Goal: Information Seeking & Learning: Find specific fact

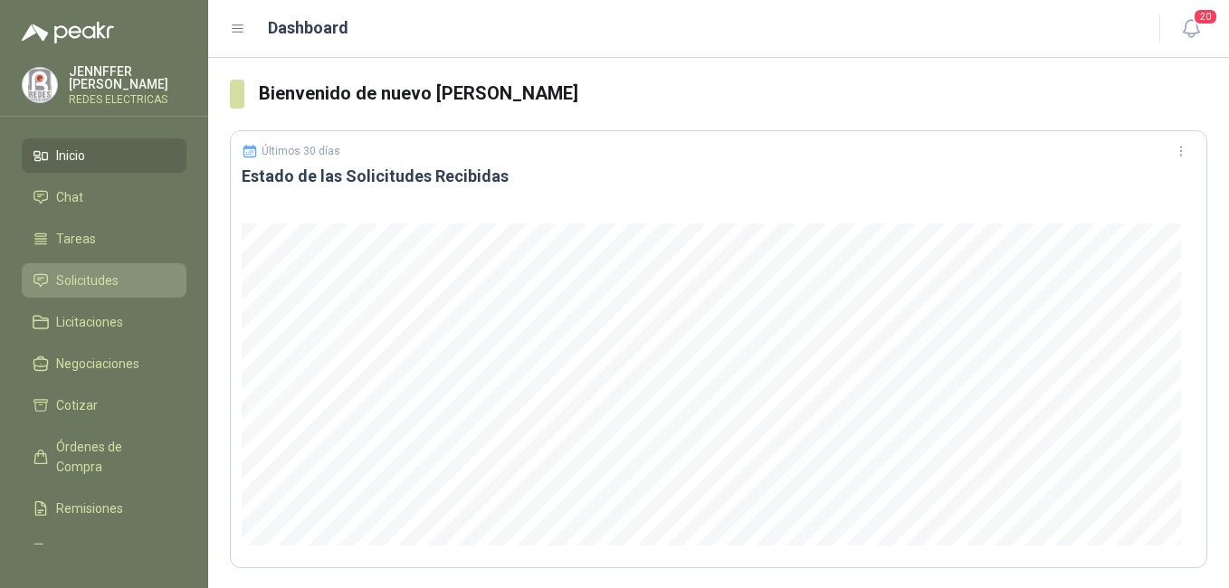
click at [72, 278] on span "Solicitudes" at bounding box center [87, 281] width 62 height 20
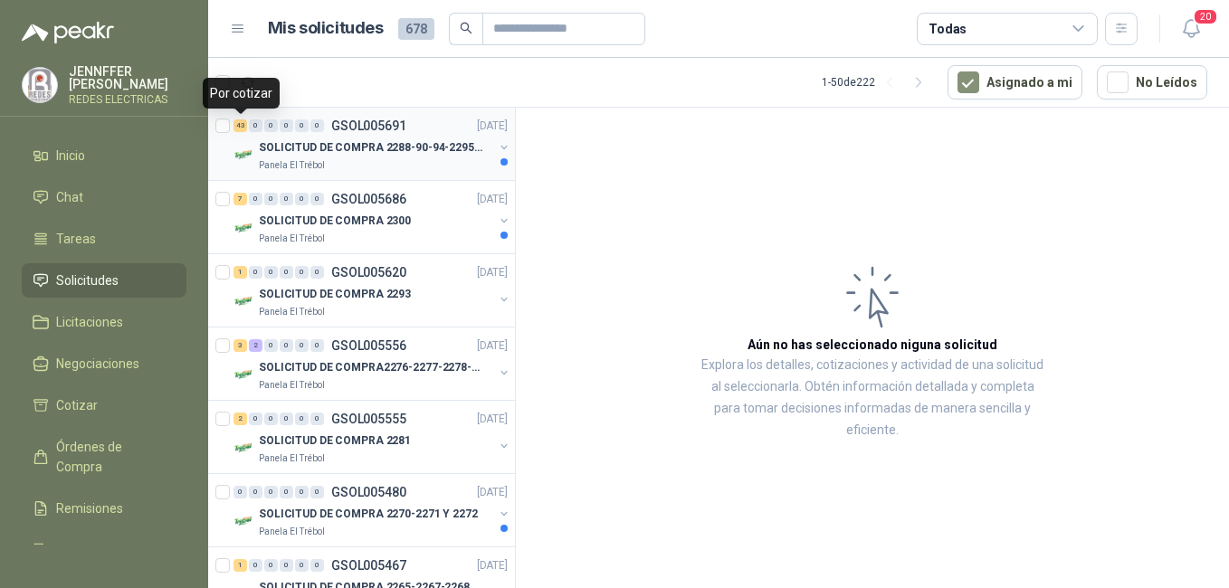
click at [241, 123] on div "43" at bounding box center [240, 125] width 14 height 13
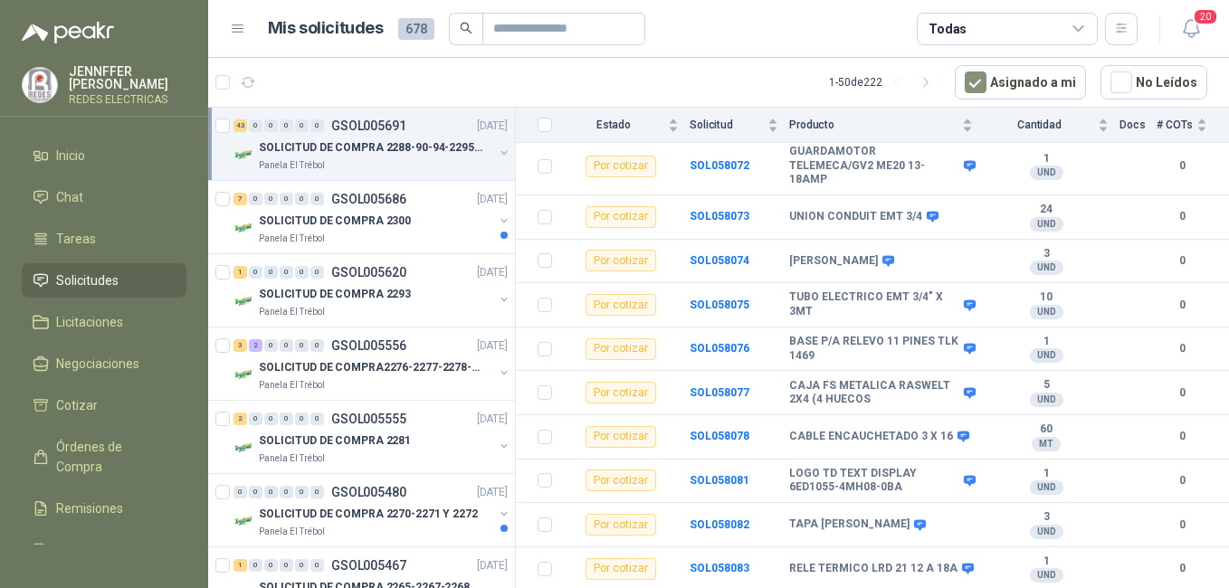
scroll to position [1701, 0]
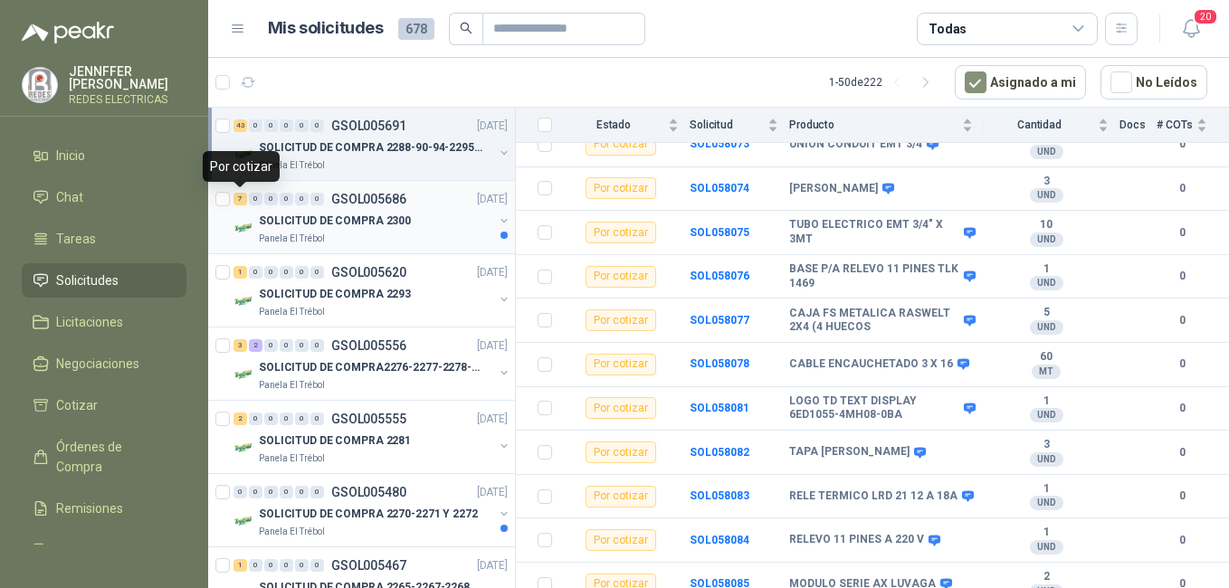
click at [239, 195] on div "7" at bounding box center [240, 199] width 14 height 13
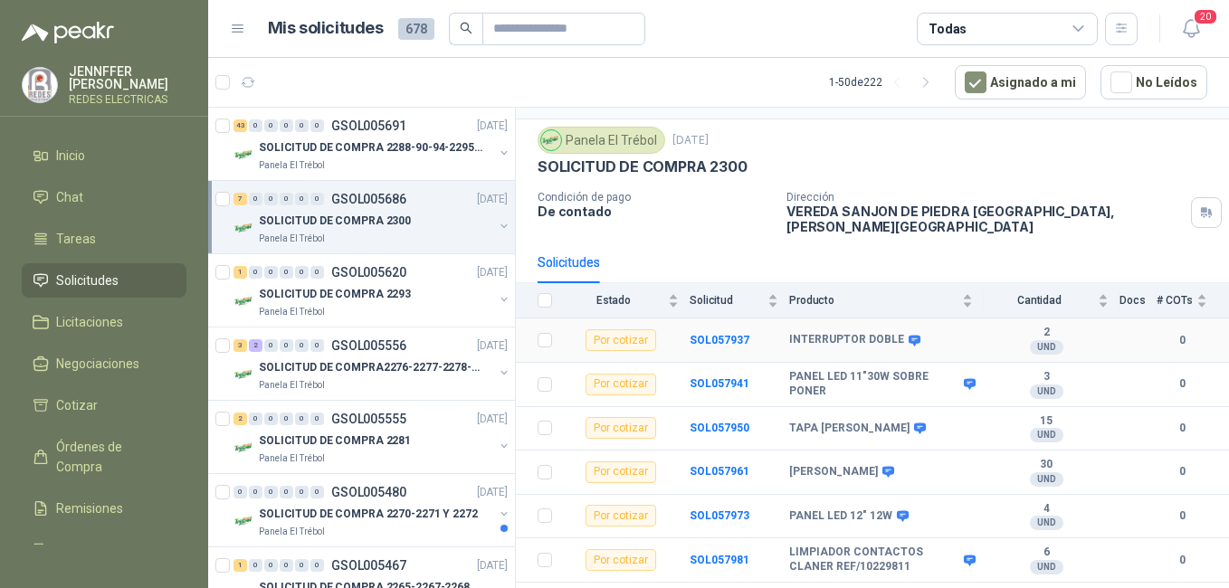
scroll to position [62, 0]
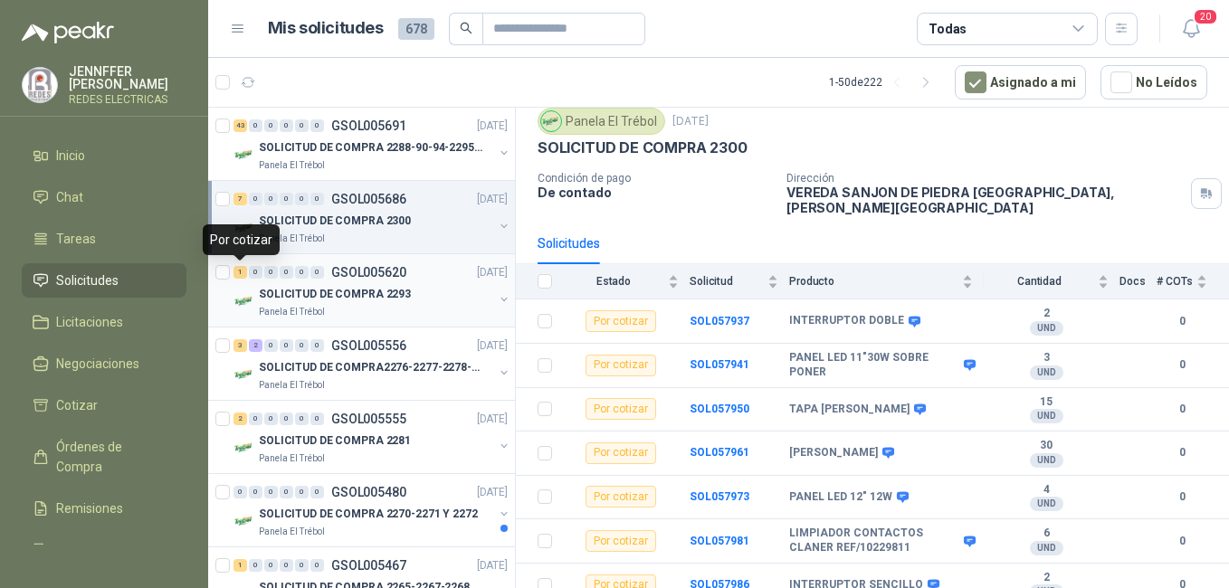
click at [242, 273] on div "1" at bounding box center [240, 272] width 14 height 13
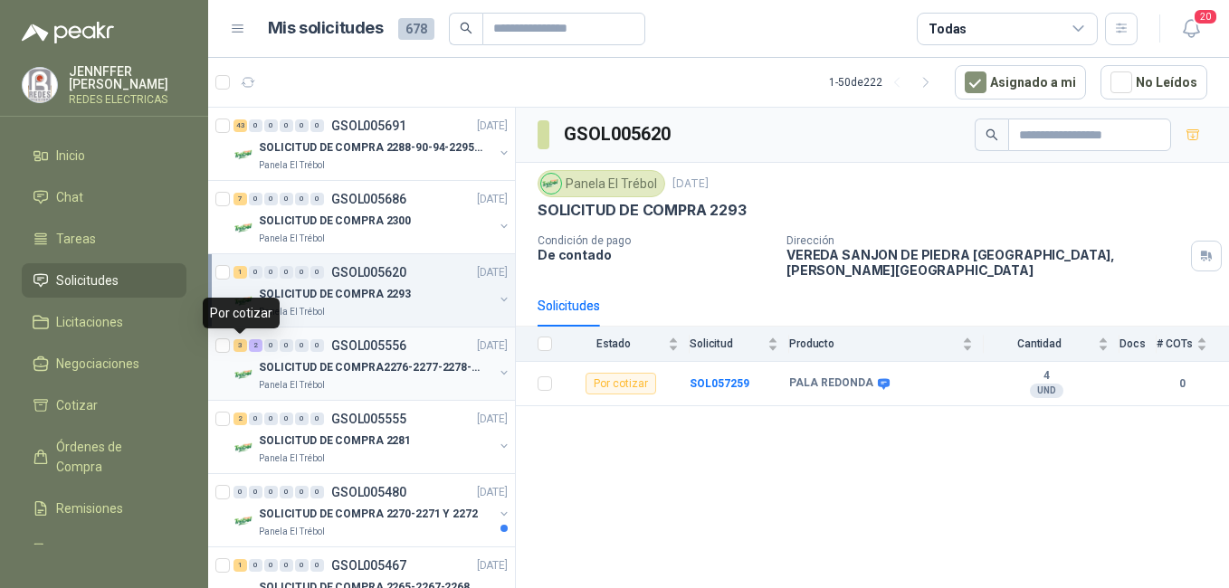
click at [240, 348] on div "3" at bounding box center [240, 345] width 14 height 13
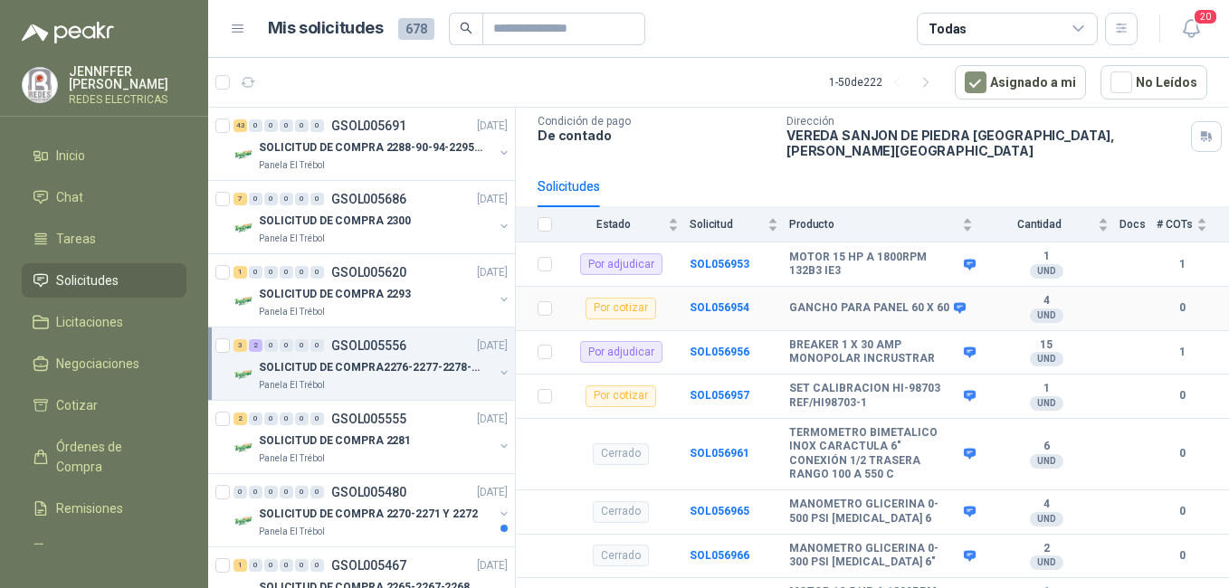
scroll to position [135, 0]
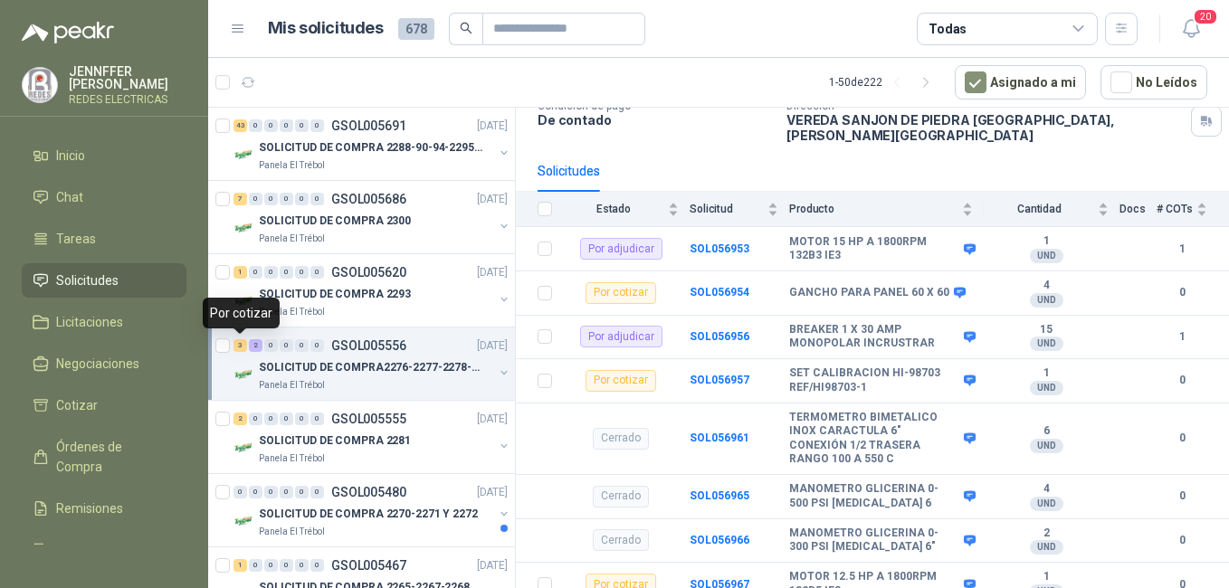
click at [243, 348] on div "3" at bounding box center [240, 345] width 14 height 13
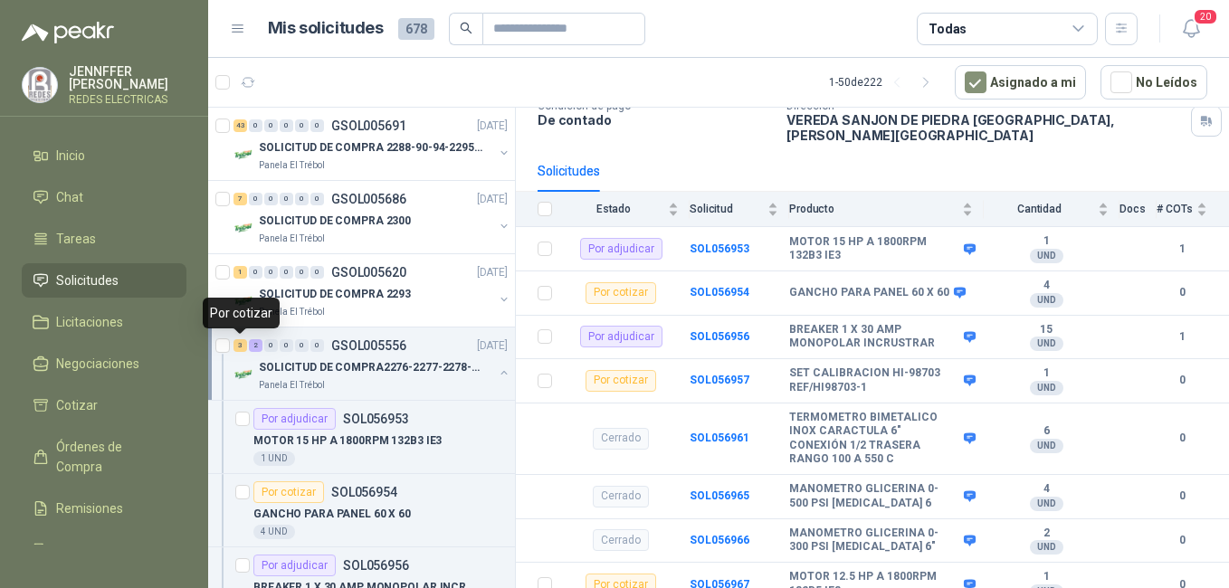
scroll to position [6, 0]
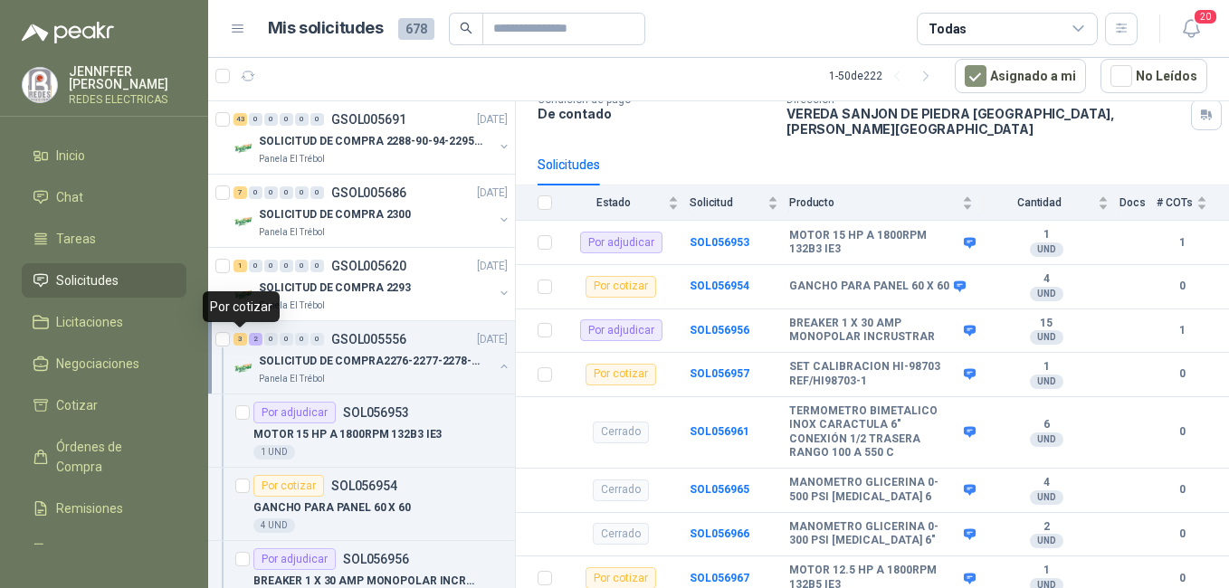
click at [238, 342] on div "3" at bounding box center [240, 339] width 14 height 13
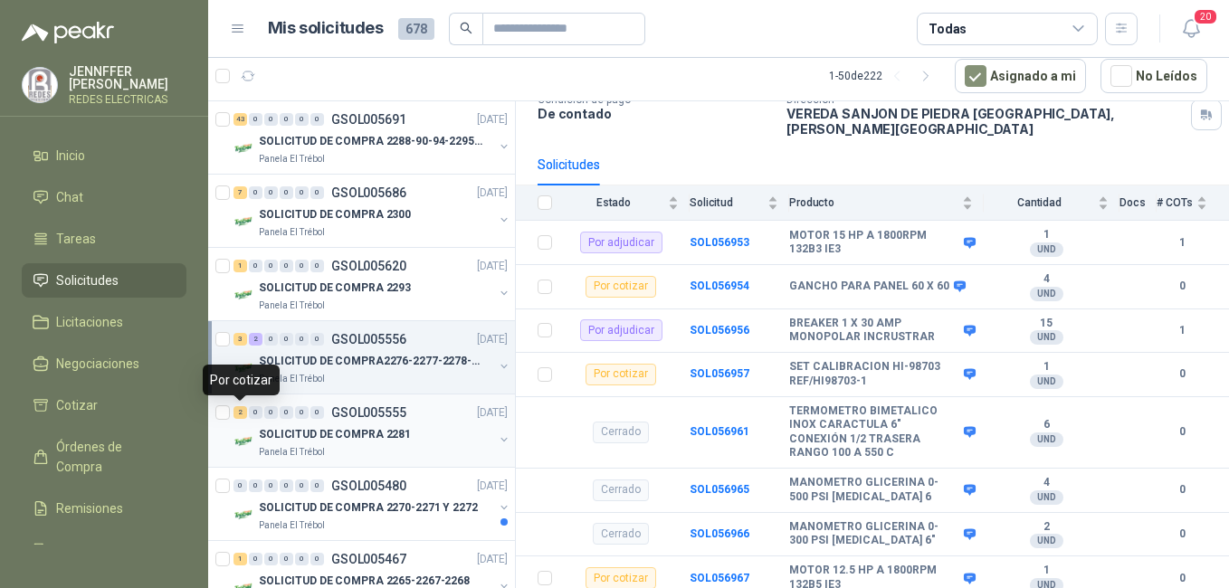
click at [235, 410] on div "2" at bounding box center [240, 412] width 14 height 13
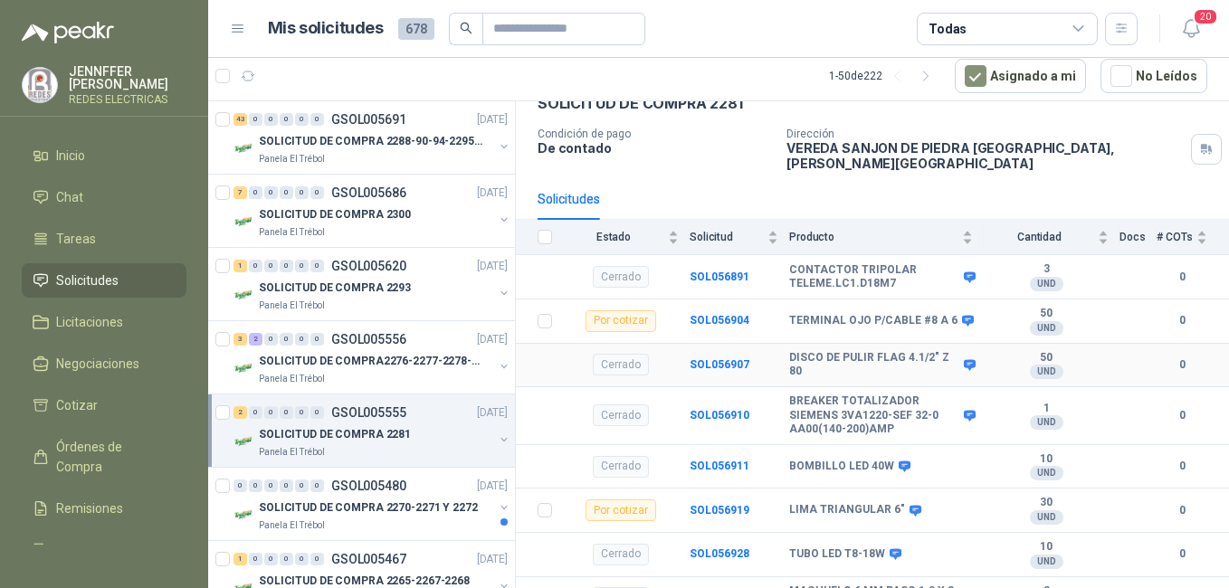
scroll to position [120, 0]
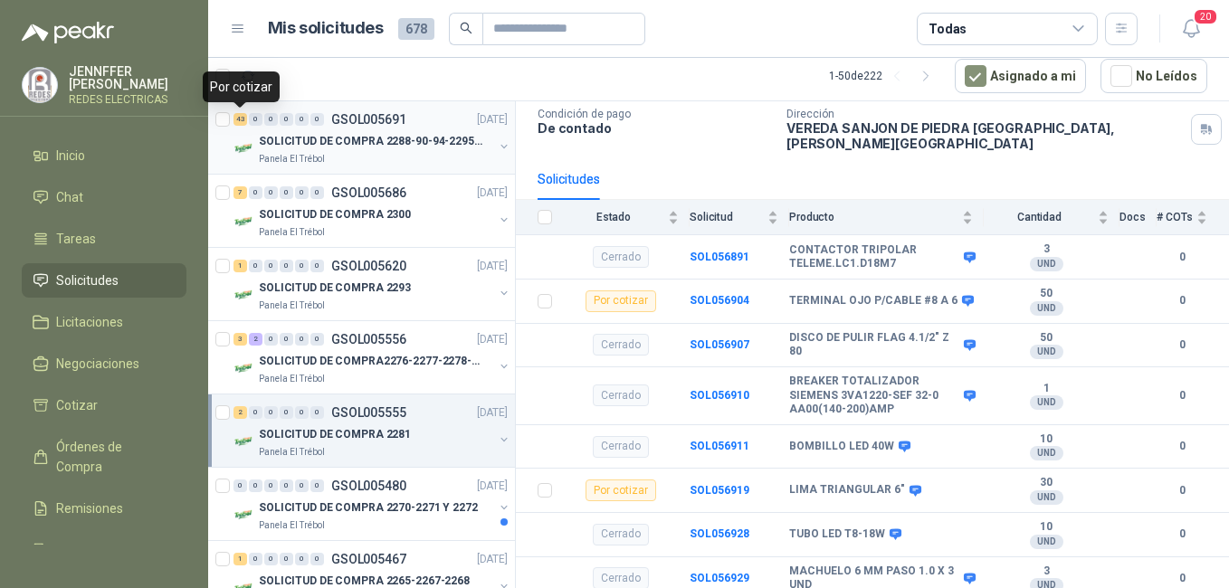
click at [239, 117] on div "43" at bounding box center [240, 119] width 14 height 13
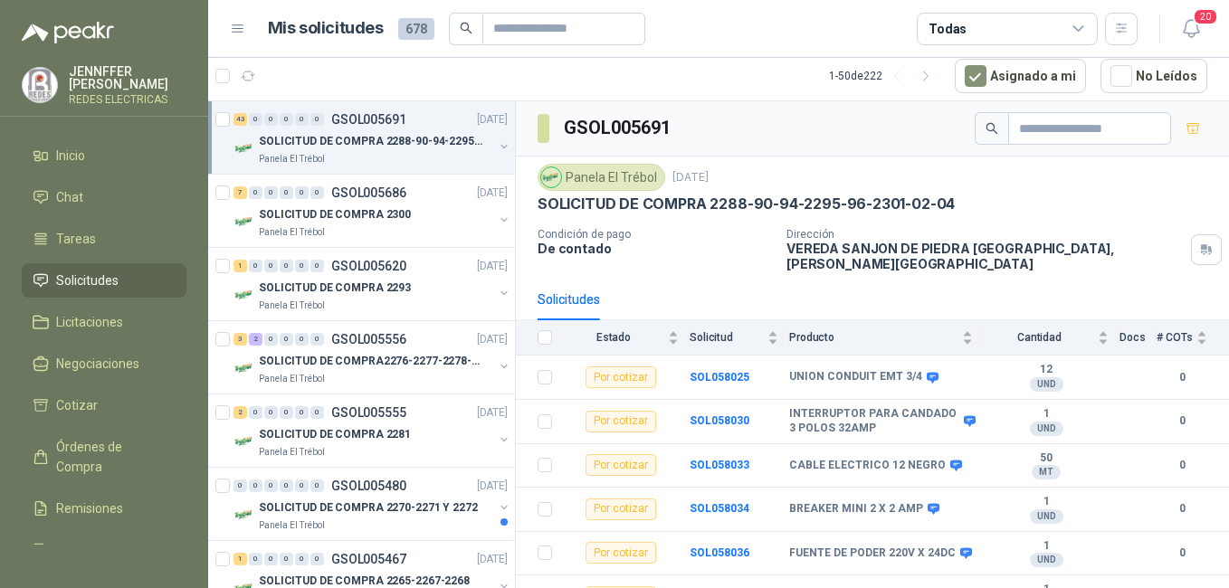
click at [309, 138] on p "SOLICITUD DE COMPRA 2288-90-94-2295-96-2301-02-04" at bounding box center [371, 141] width 225 height 17
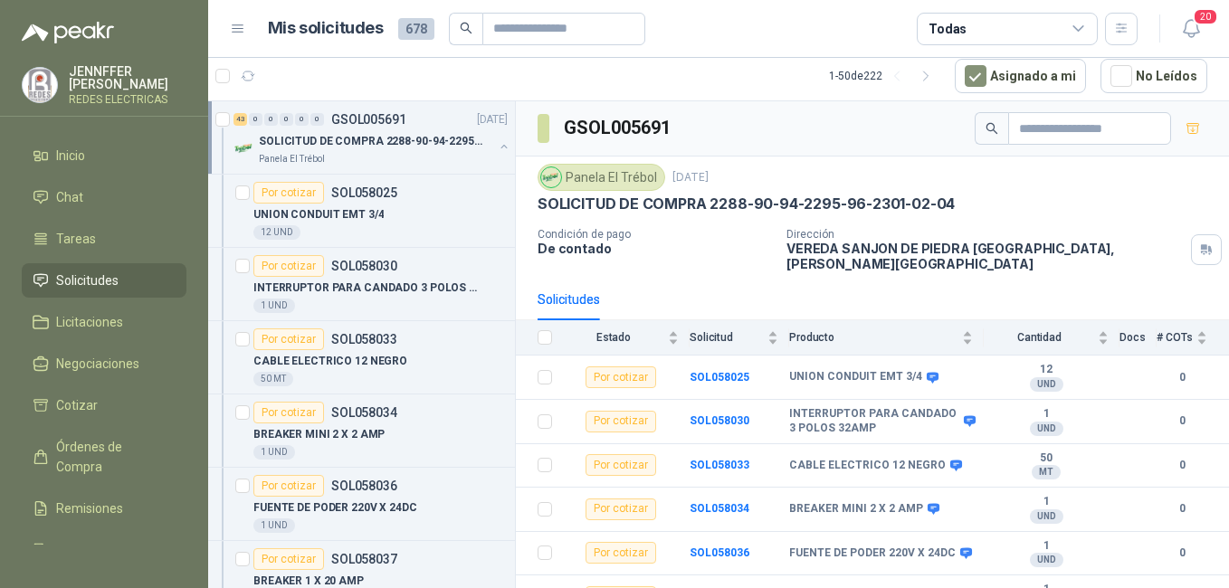
click at [309, 138] on p "SOLICITUD DE COMPRA 2288-90-94-2295-96-2301-02-04" at bounding box center [371, 141] width 225 height 17
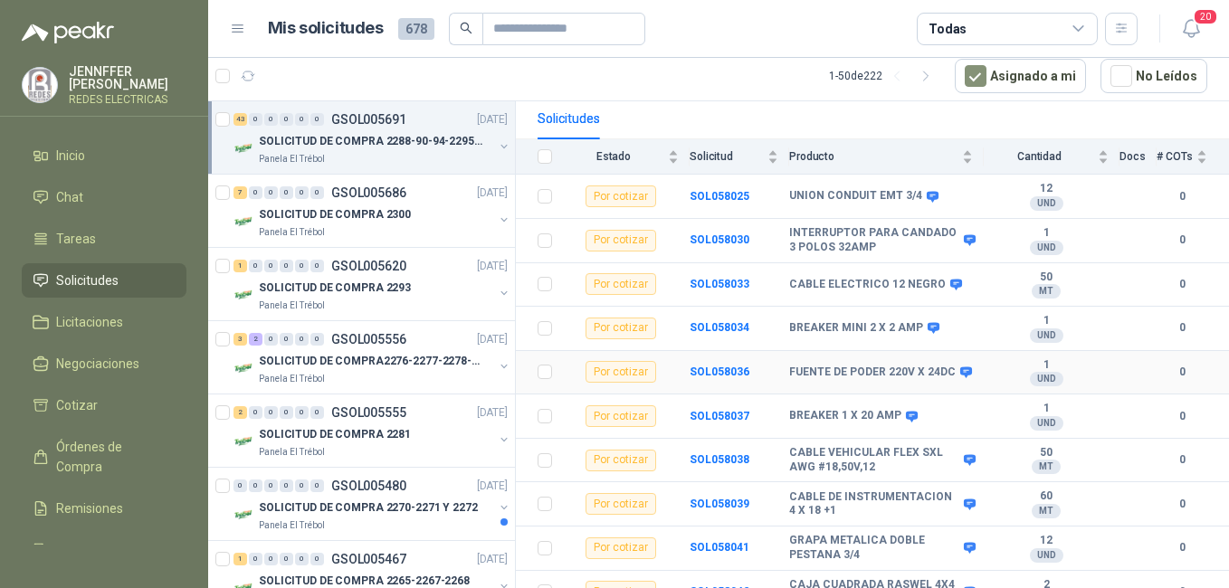
scroll to position [272, 0]
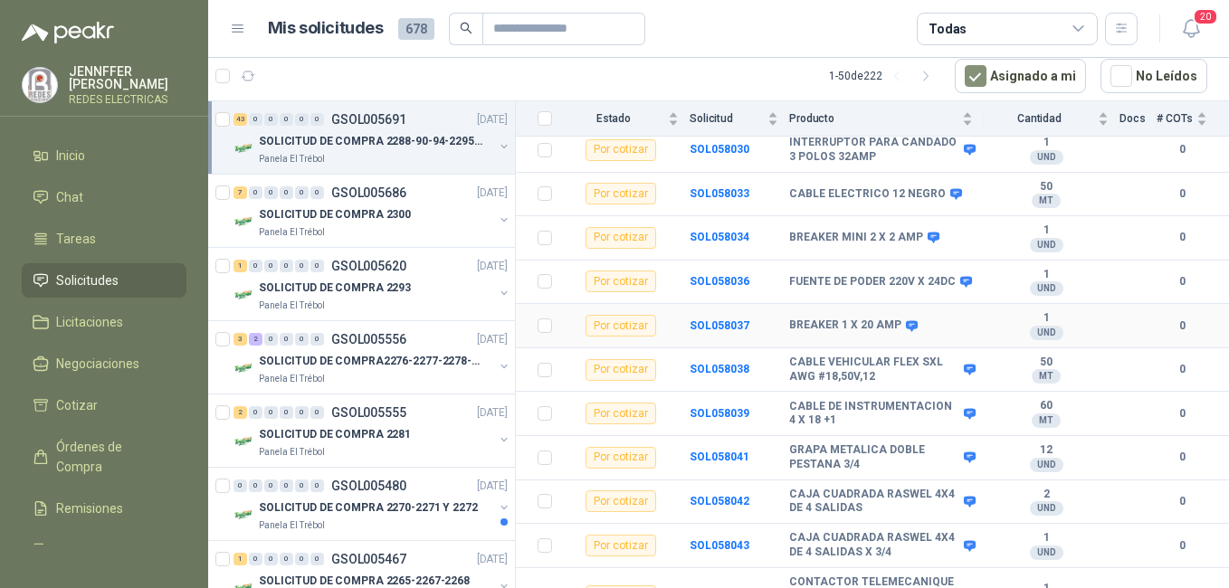
click at [880, 320] on td "BREAKER 1 X 20 AMP" at bounding box center [886, 326] width 195 height 44
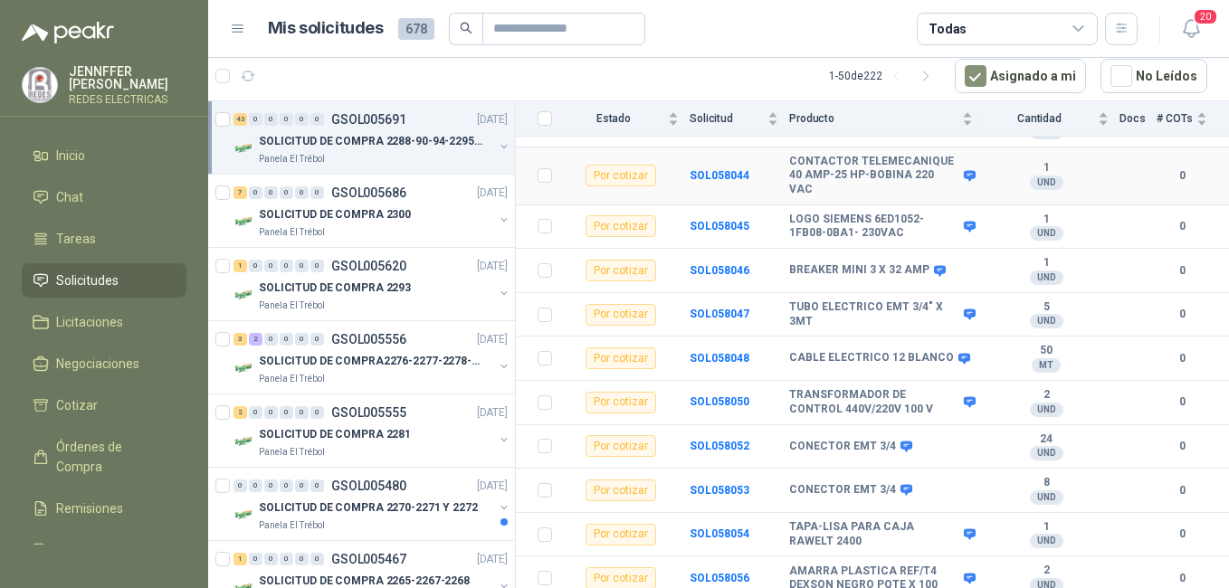
scroll to position [724, 0]
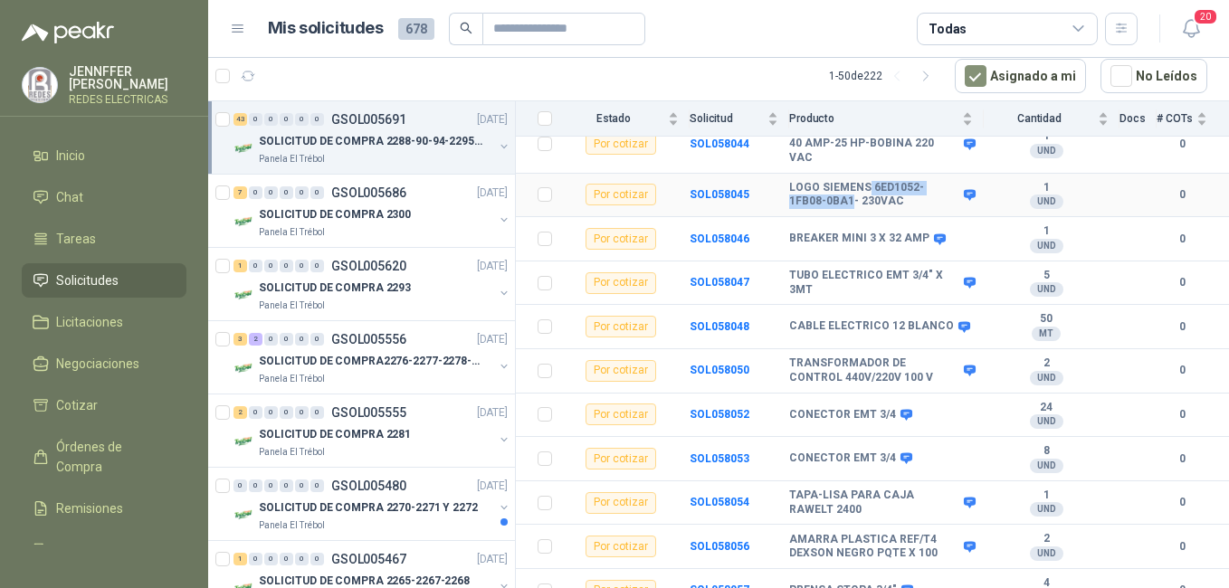
drag, startPoint x: 865, startPoint y: 173, endPoint x: 853, endPoint y: 195, distance: 25.1
click at [853, 195] on b "LOGO SIEMENS 6ED1052-1FB08-0BA1- 230VAC" at bounding box center [874, 195] width 170 height 28
drag, startPoint x: 854, startPoint y: 195, endPoint x: 920, endPoint y: 179, distance: 67.8
click at [920, 181] on b "LOGO SIEMENS 6ED1052-1FB08-0BA1- 230VAC" at bounding box center [874, 195] width 170 height 28
drag, startPoint x: 864, startPoint y: 169, endPoint x: 853, endPoint y: 200, distance: 32.6
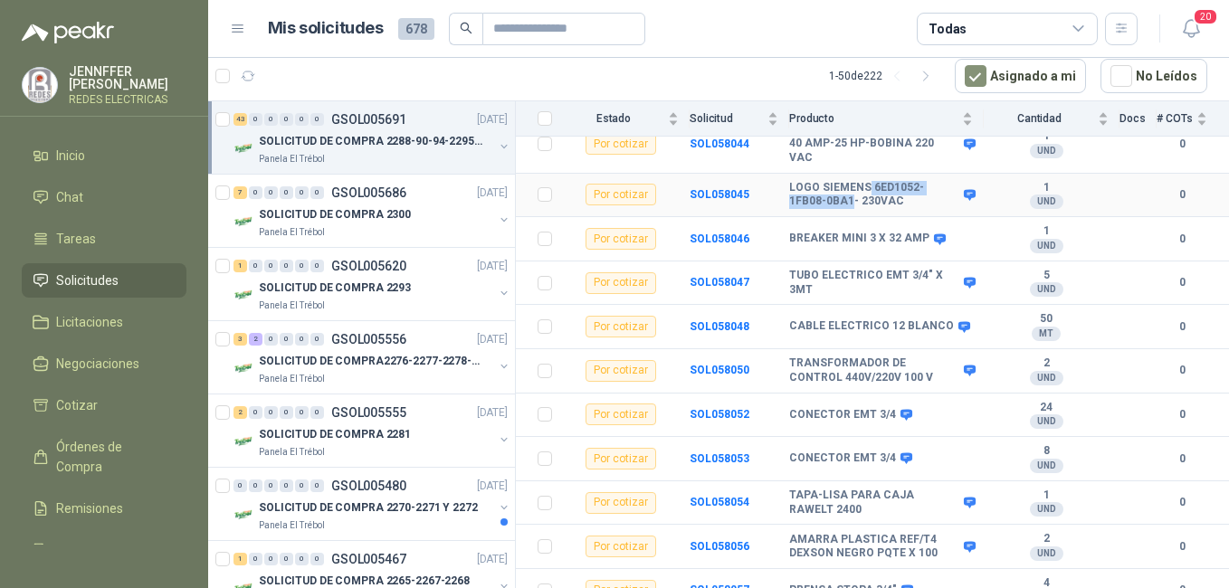
click at [853, 200] on td "LOGO SIEMENS 6ED1052-1FB08-0BA1- 230VAC" at bounding box center [886, 196] width 195 height 44
drag, startPoint x: 853, startPoint y: 200, endPoint x: 837, endPoint y: 195, distance: 16.9
copy b "6ED1052-1FB08-0BA1"
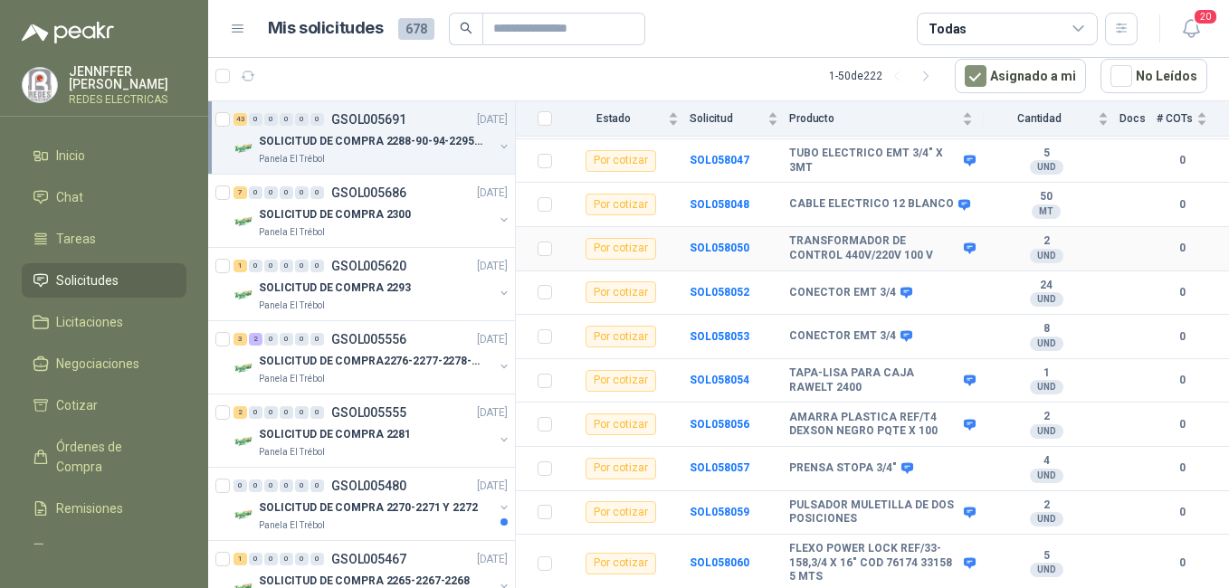
scroll to position [815, 0]
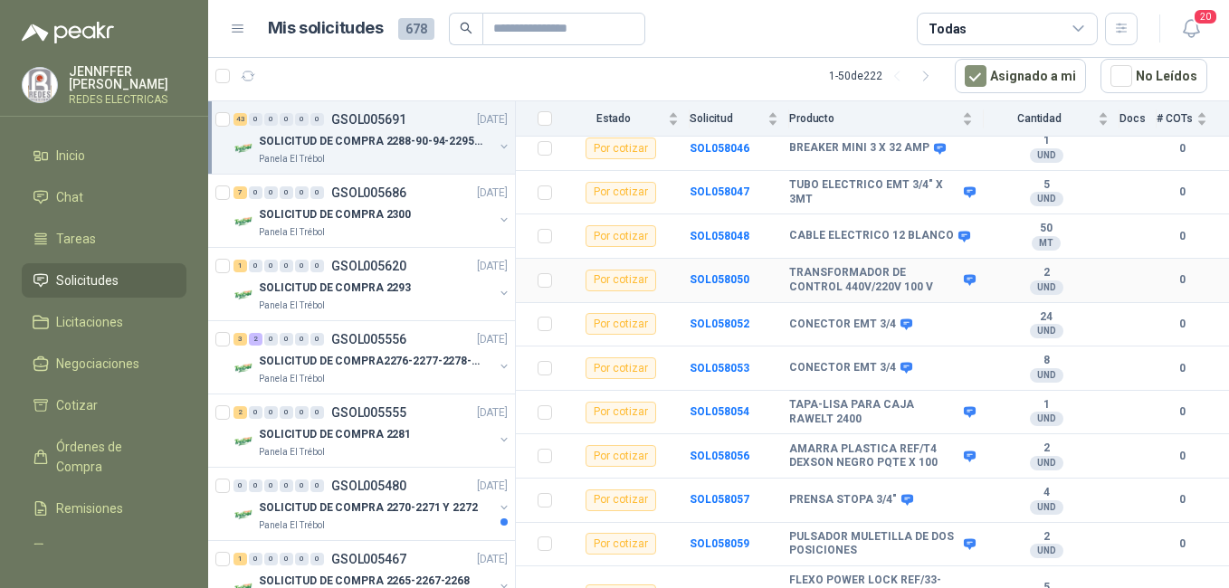
click at [996, 266] on b "2" at bounding box center [1046, 273] width 125 height 14
click at [882, 319] on td "CONECTOR EMT 3/4" at bounding box center [886, 325] width 195 height 44
click at [832, 318] on b "CONECTOR EMT 3/4" at bounding box center [842, 325] width 107 height 14
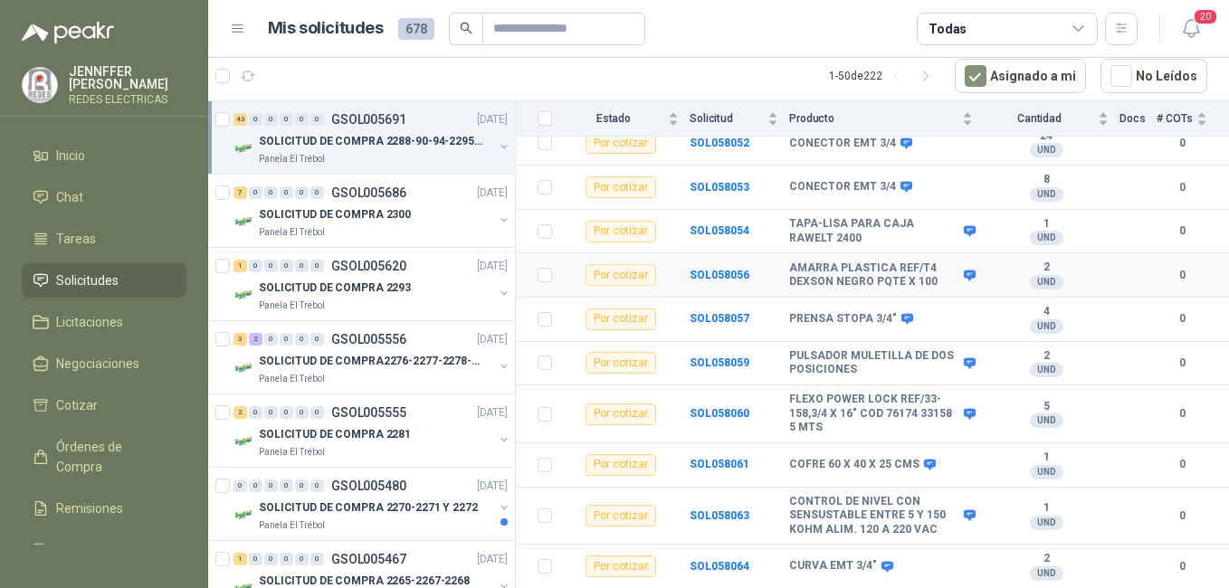
scroll to position [1086, 0]
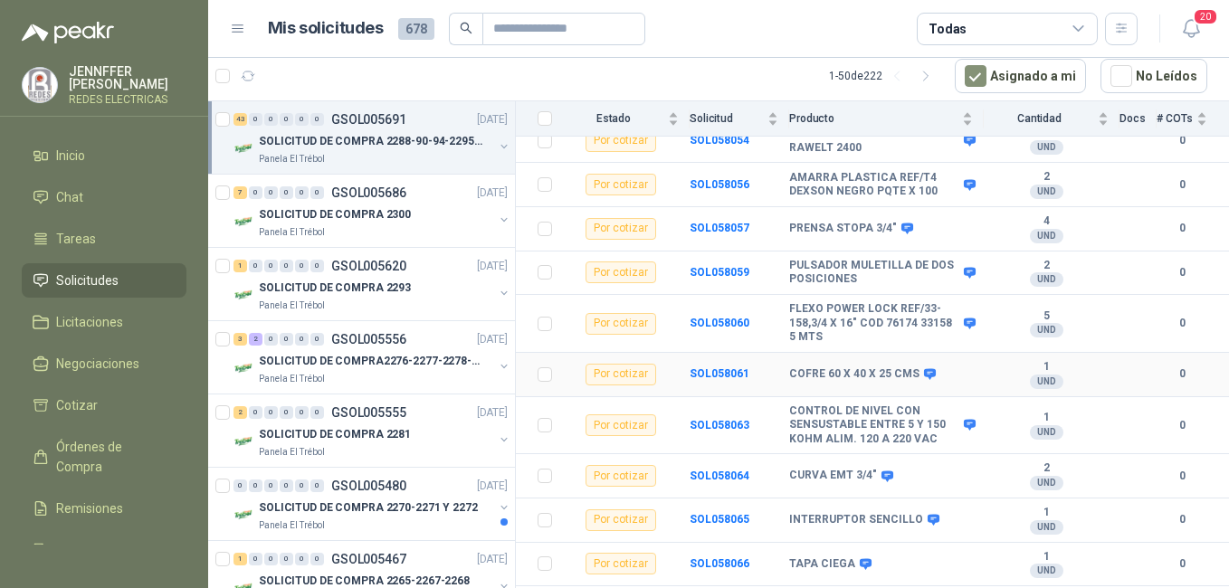
click at [882, 367] on b "COFRE 60 X 40 X 25 CMS" at bounding box center [854, 374] width 130 height 14
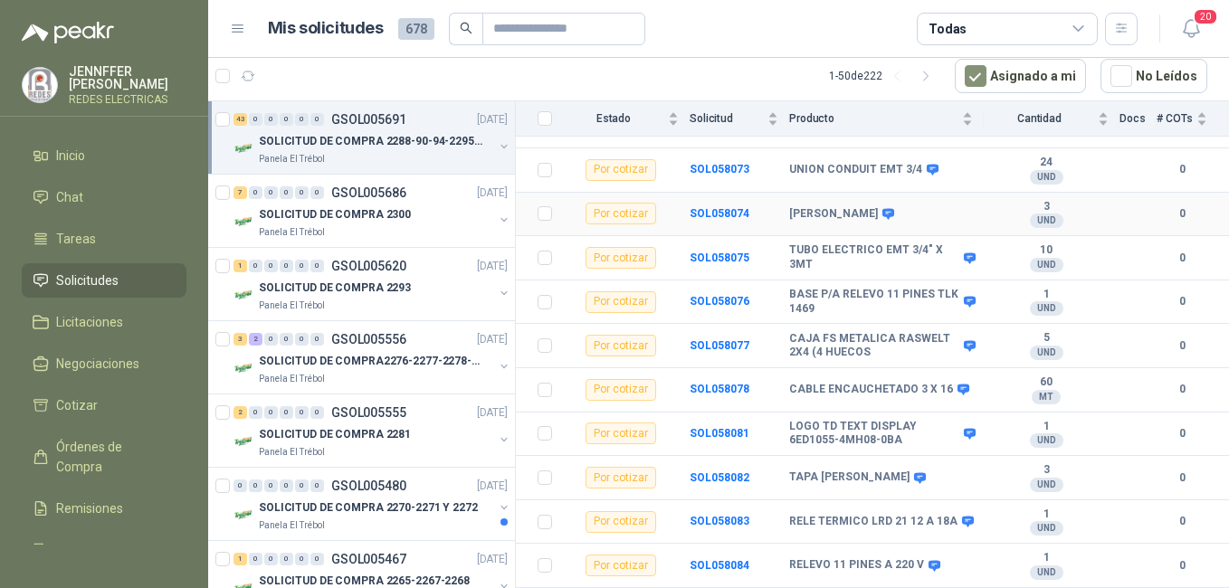
scroll to position [1701, 0]
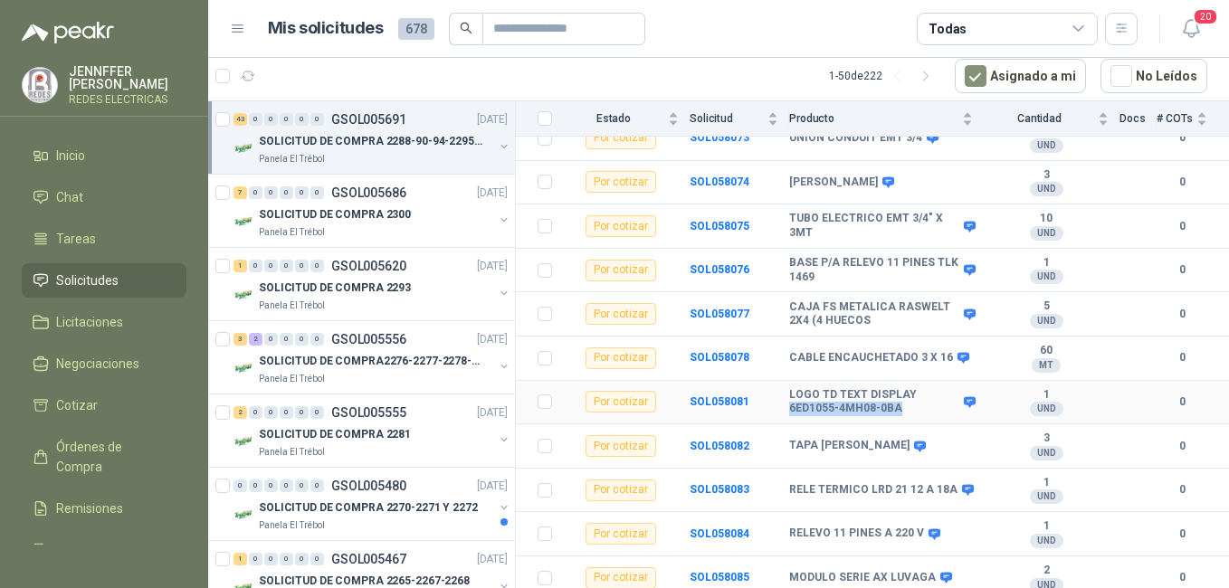
drag, startPoint x: 903, startPoint y: 396, endPoint x: 790, endPoint y: 398, distance: 113.1
click at [790, 398] on b "LOGO TD TEXT DISPLAY 6ED1055-4MH08-0BA" at bounding box center [874, 402] width 170 height 28
copy b "6ED1055-4MH08-0BA"
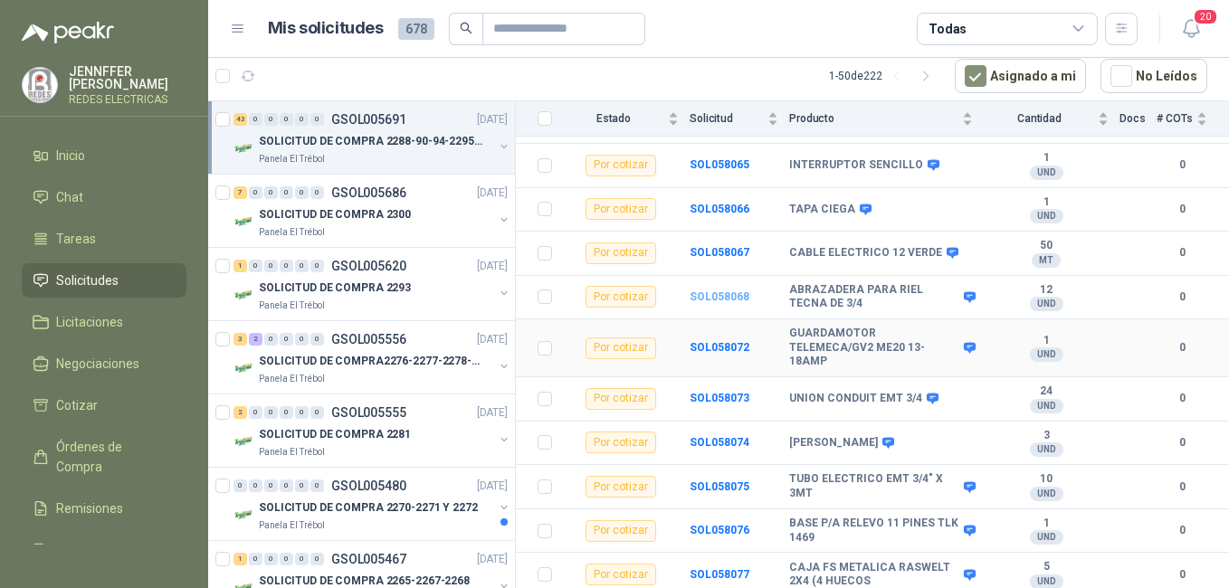
scroll to position [1430, 0]
